Goal: Information Seeking & Learning: Check status

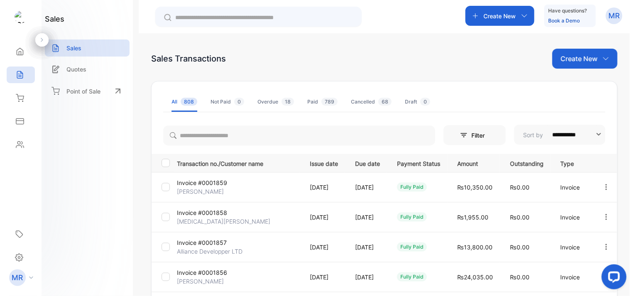
click at [271, 101] on div "Overdue 18" at bounding box center [275, 101] width 37 height 7
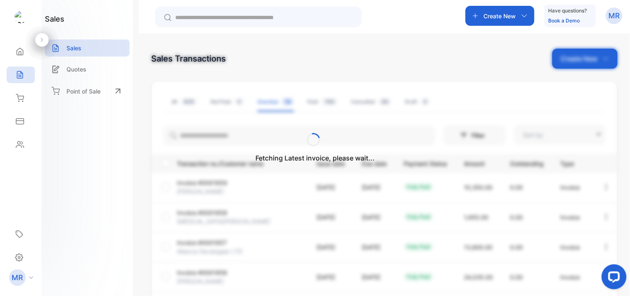
type input "**********"
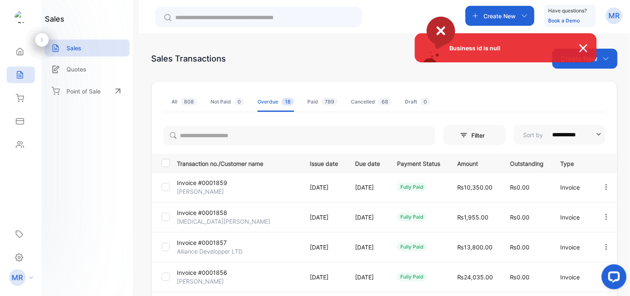
click at [392, 34] on div "Business id is null" at bounding box center [315, 148] width 630 height 296
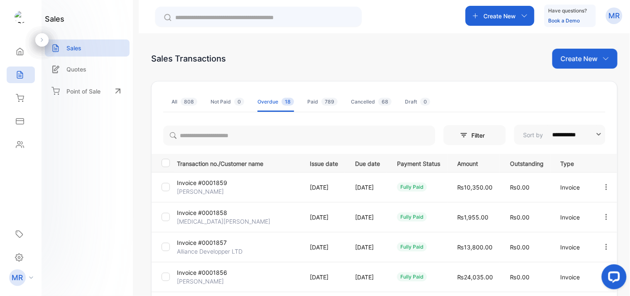
click at [180, 94] on li "All 808" at bounding box center [184, 102] width 26 height 20
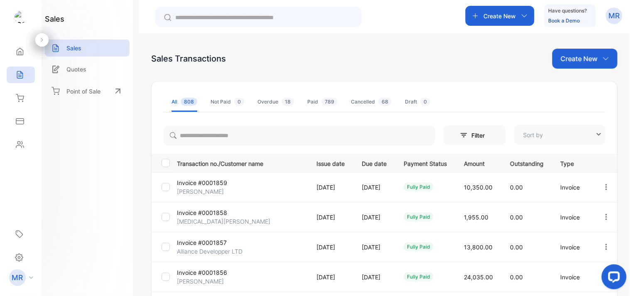
type input "**********"
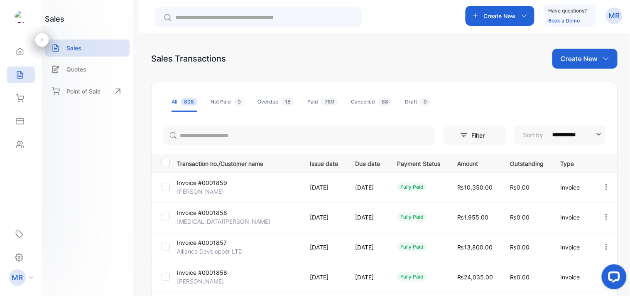
click at [323, 100] on span "789" at bounding box center [329, 102] width 16 height 8
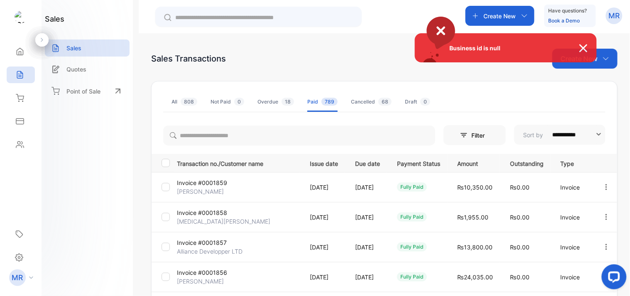
click at [582, 46] on img at bounding box center [587, 48] width 18 height 10
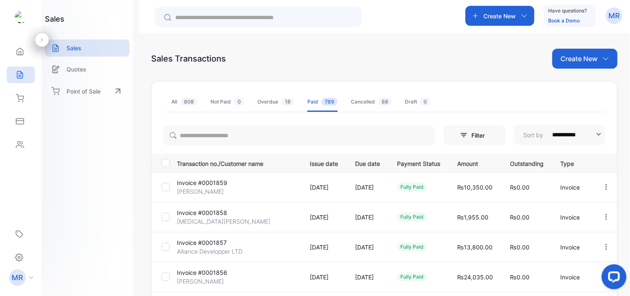
click at [170, 102] on ul "All 808 Not Paid 0 Overdue 18 Paid 789 Cancelled 68 Draft 0" at bounding box center [384, 102] width 442 height 20
click at [181, 104] on span "808" at bounding box center [189, 102] width 17 height 8
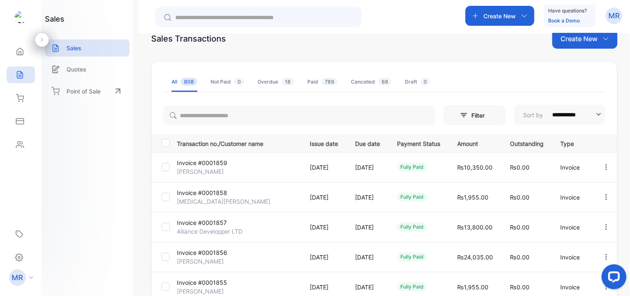
scroll to position [248, 0]
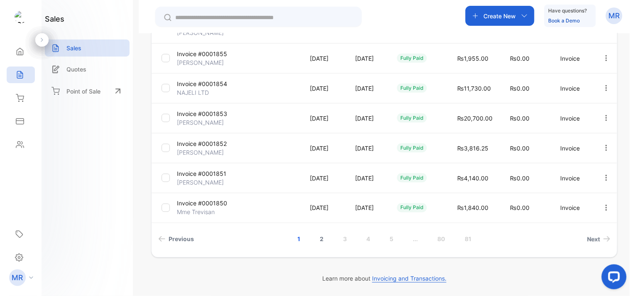
click at [318, 240] on link "2" at bounding box center [322, 238] width 24 height 15
click at [333, 238] on link "3" at bounding box center [333, 238] width 24 height 15
click at [351, 239] on link "4" at bounding box center [356, 238] width 24 height 15
click at [378, 235] on link "5" at bounding box center [380, 238] width 24 height 15
click at [389, 239] on link "6" at bounding box center [392, 238] width 24 height 15
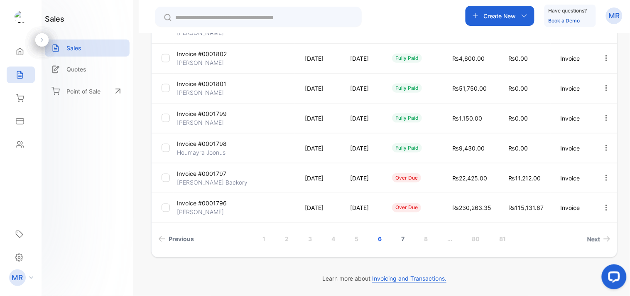
click at [398, 233] on link "7" at bounding box center [402, 238] width 23 height 15
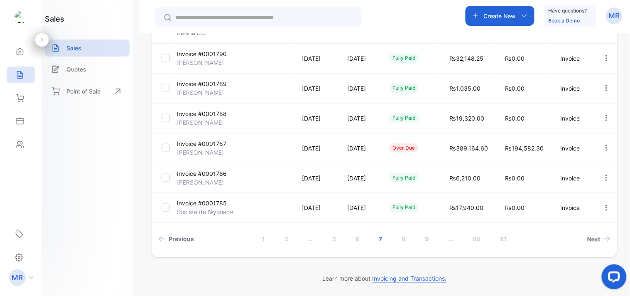
click at [602, 146] on icon "button" at bounding box center [605, 147] width 7 height 7
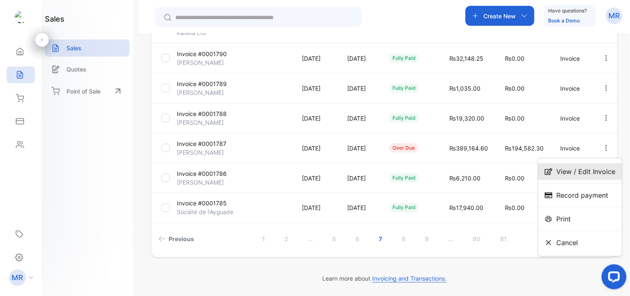
click at [582, 174] on span "View / Edit Invoice" at bounding box center [585, 171] width 59 height 10
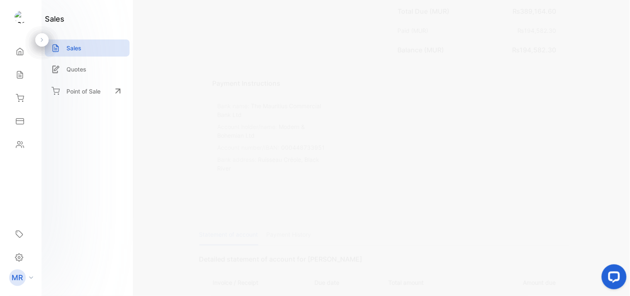
scroll to position [694, 0]
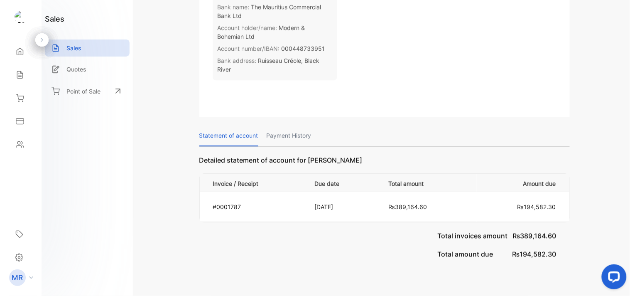
click at [297, 125] on p "Payment History" at bounding box center [288, 135] width 45 height 21
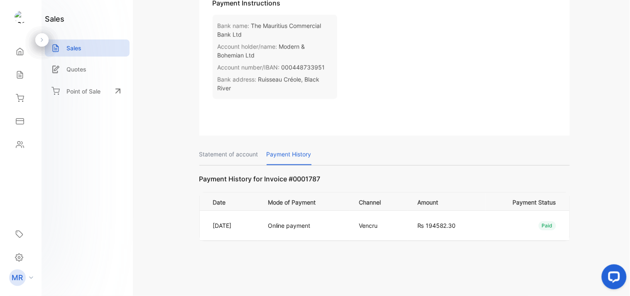
scroll to position [657, 0]
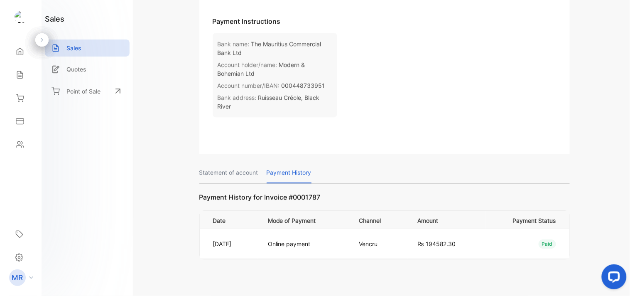
click at [244, 162] on p "Statement of account" at bounding box center [228, 172] width 59 height 21
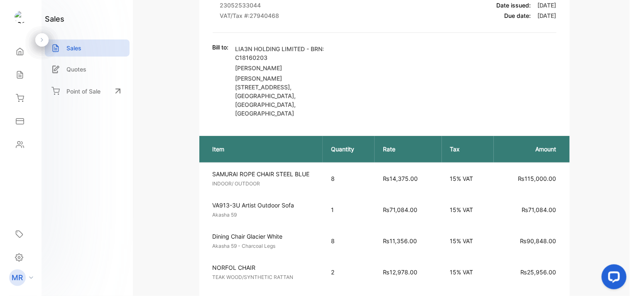
scroll to position [0, 0]
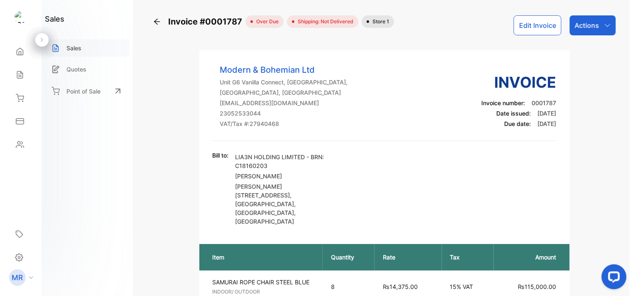
click at [80, 46] on p "Sales" at bounding box center [73, 48] width 15 height 9
